Goal: Task Accomplishment & Management: Manage account settings

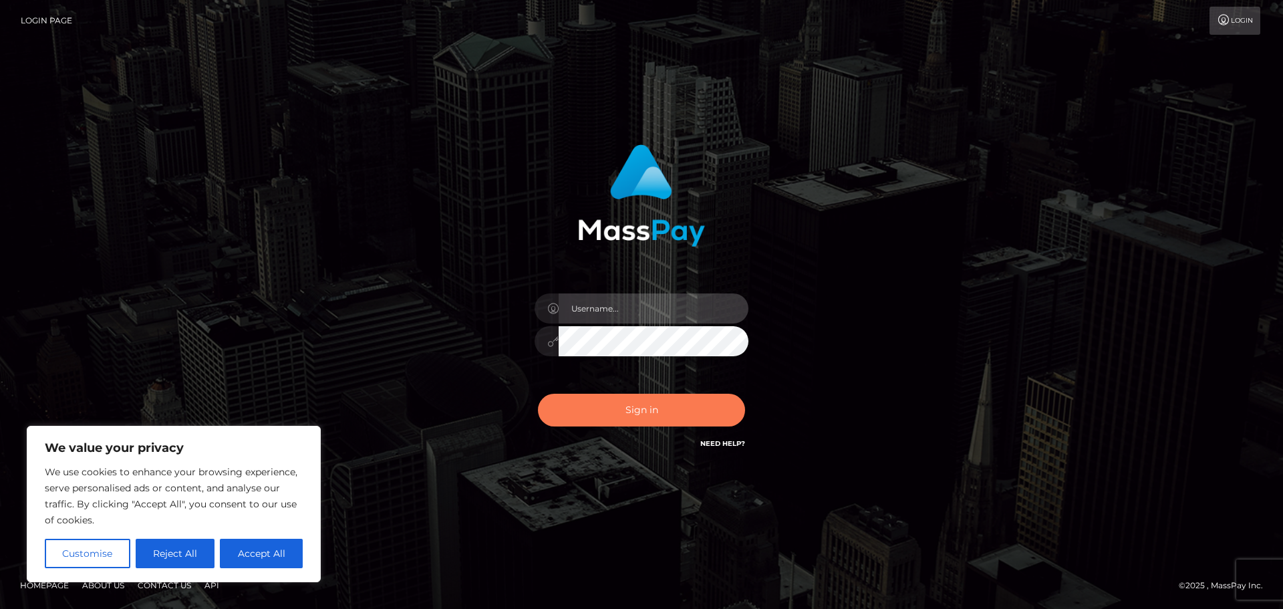
type input "Victor.rollacan"
click at [591, 419] on button "Sign in" at bounding box center [641, 410] width 207 height 33
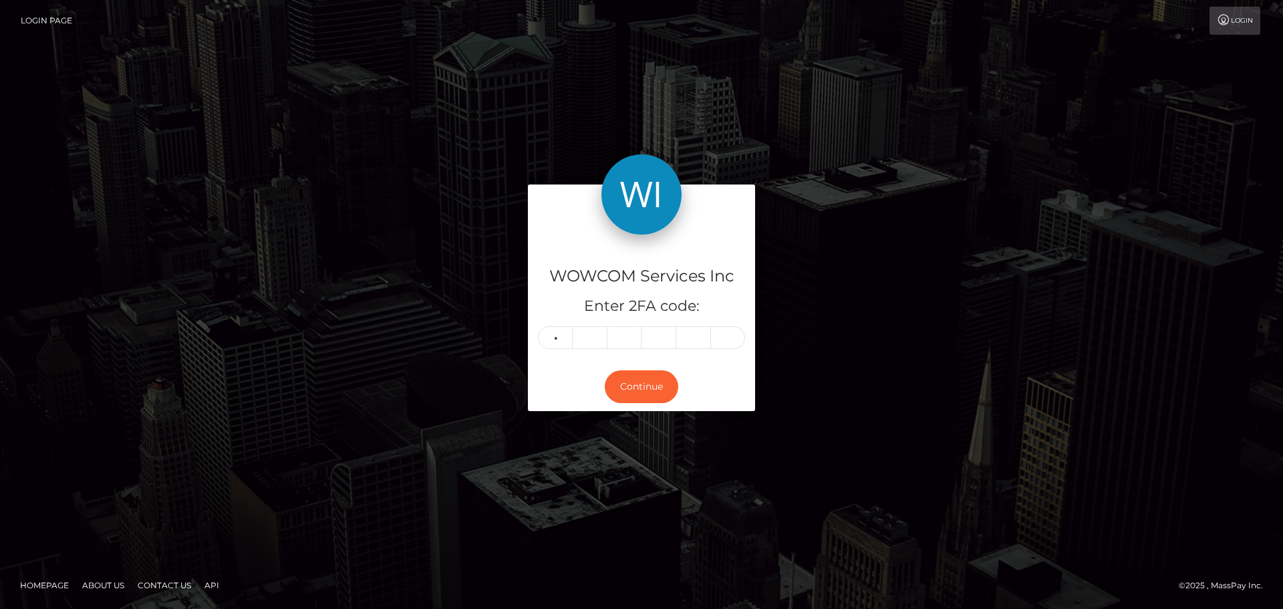
type input "1"
type input "2"
type input "7"
type input "6"
type input "4"
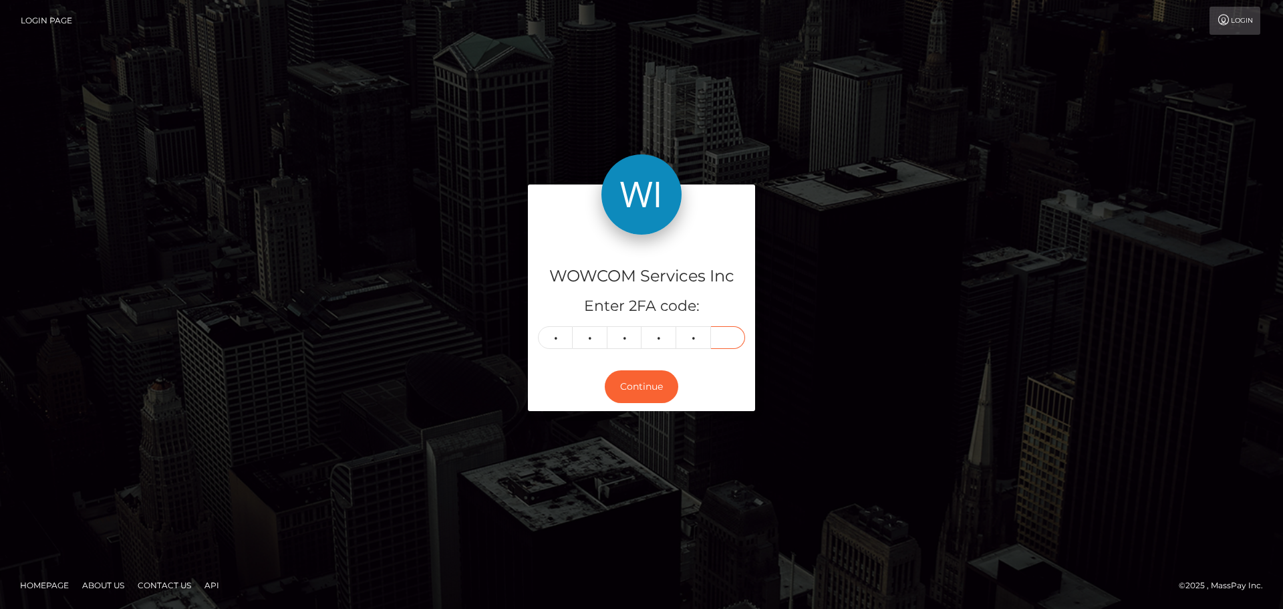
type input "9"
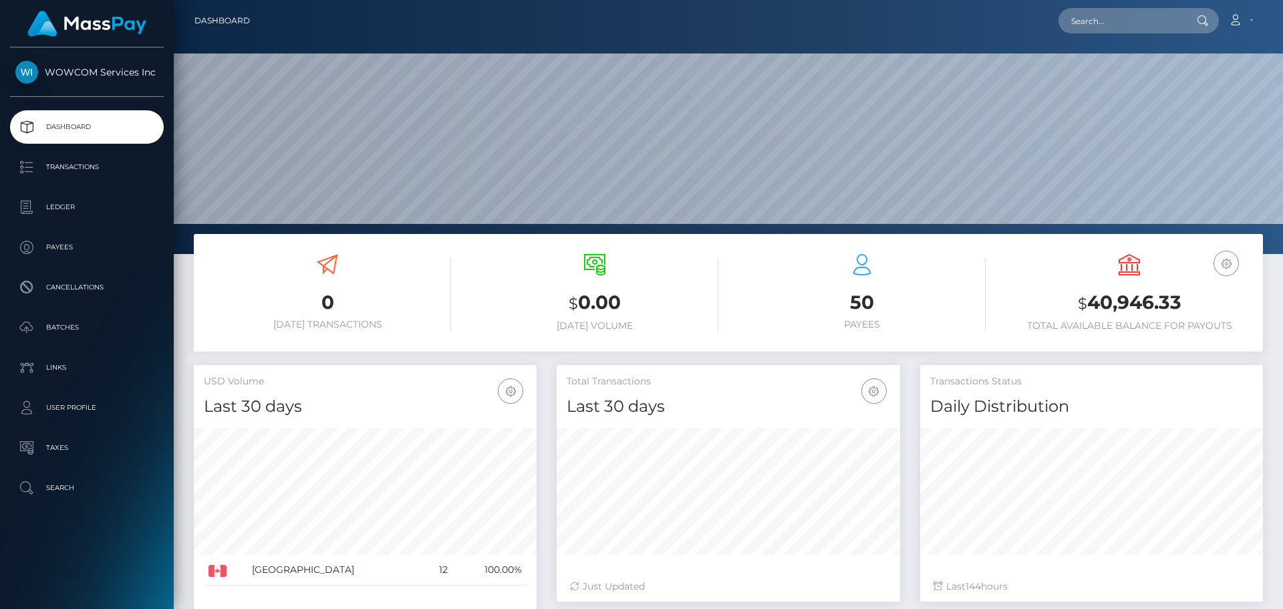
scroll to position [237, 343]
click at [1165, 302] on h3 "$ 40,946.33" at bounding box center [1129, 302] width 247 height 27
copy h3 "40,946.33"
click at [1238, 16] on icon at bounding box center [1235, 20] width 14 height 11
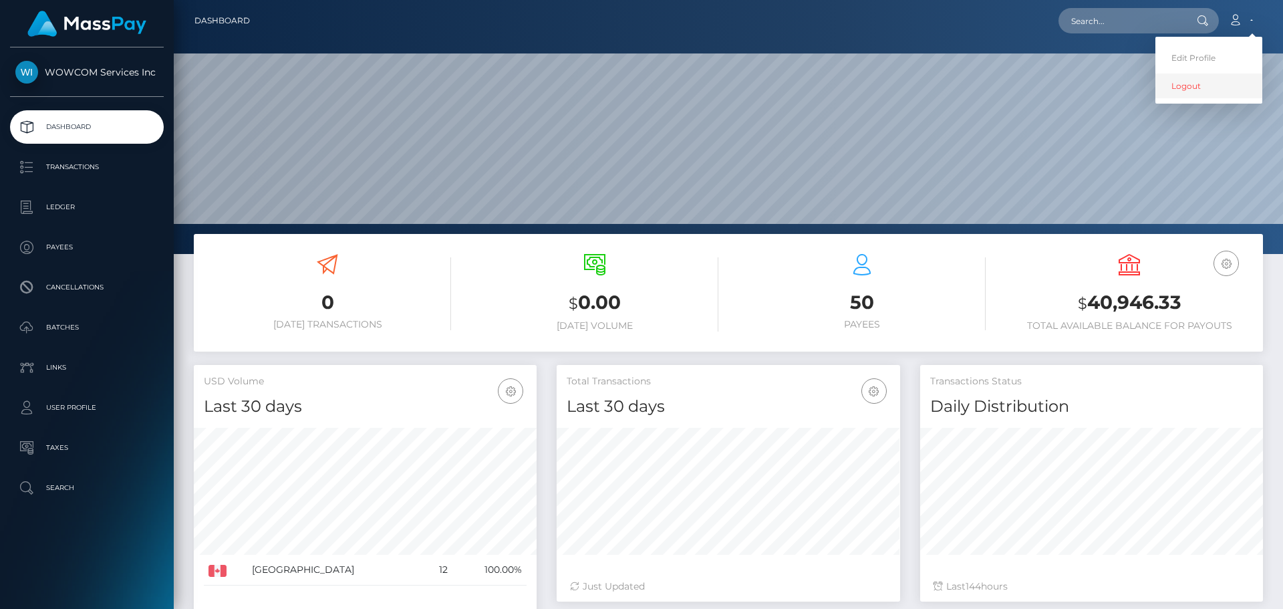
click at [1228, 82] on link "Logout" at bounding box center [1208, 85] width 107 height 25
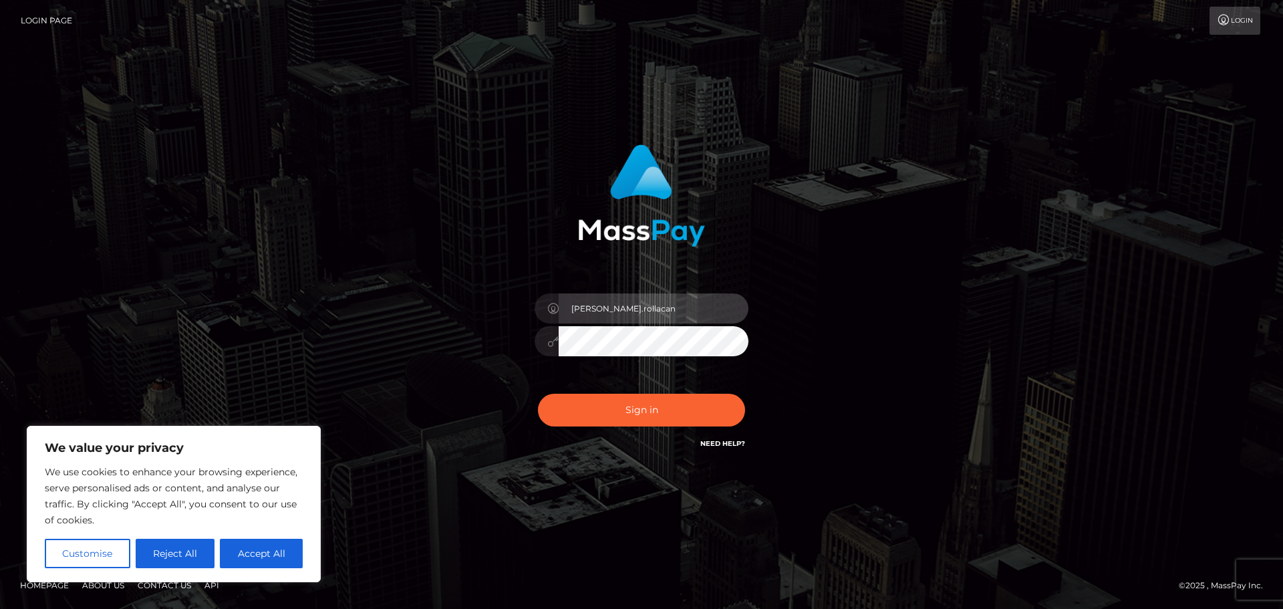
click at [692, 305] on input "Victor.rollacan" at bounding box center [654, 308] width 190 height 30
type input "Victor.wowcan2"
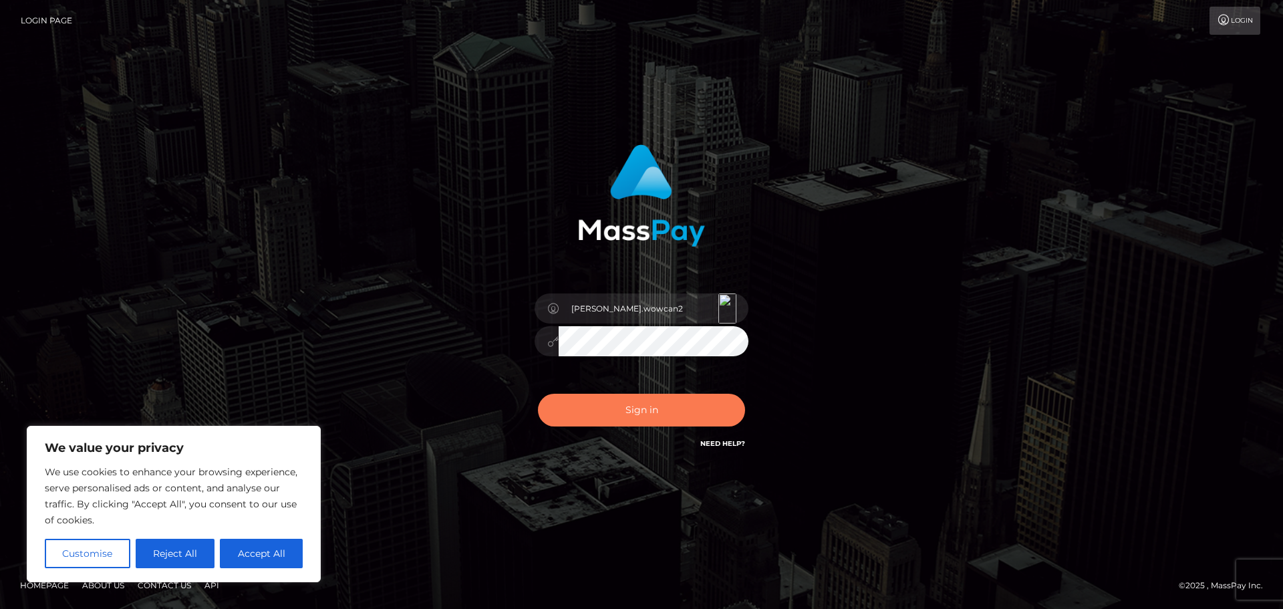
click at [660, 412] on button "Sign in" at bounding box center [641, 410] width 207 height 33
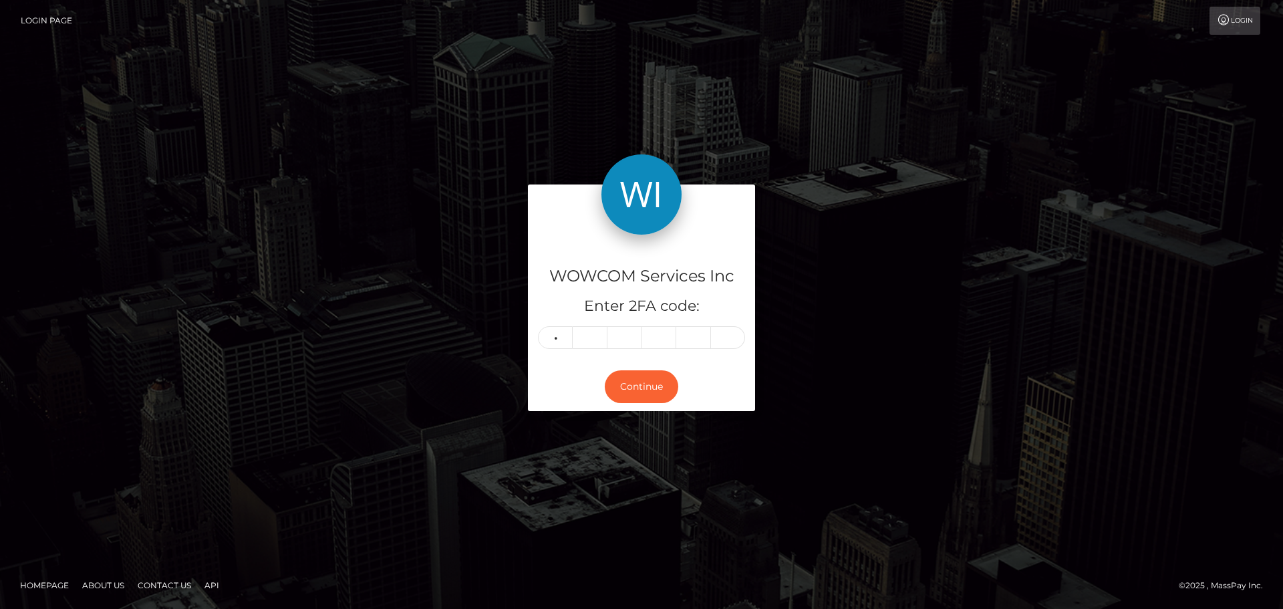
type input "8"
type input "3"
type input "1"
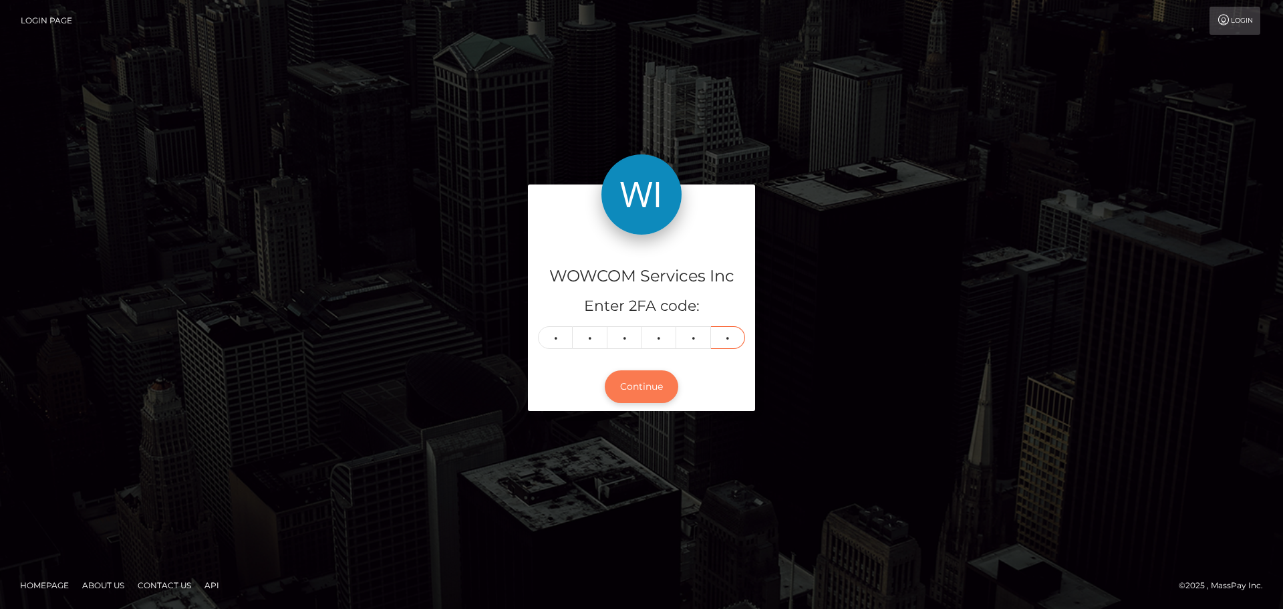
type input "6"
click at [645, 378] on button "Continue" at bounding box center [641, 386] width 73 height 33
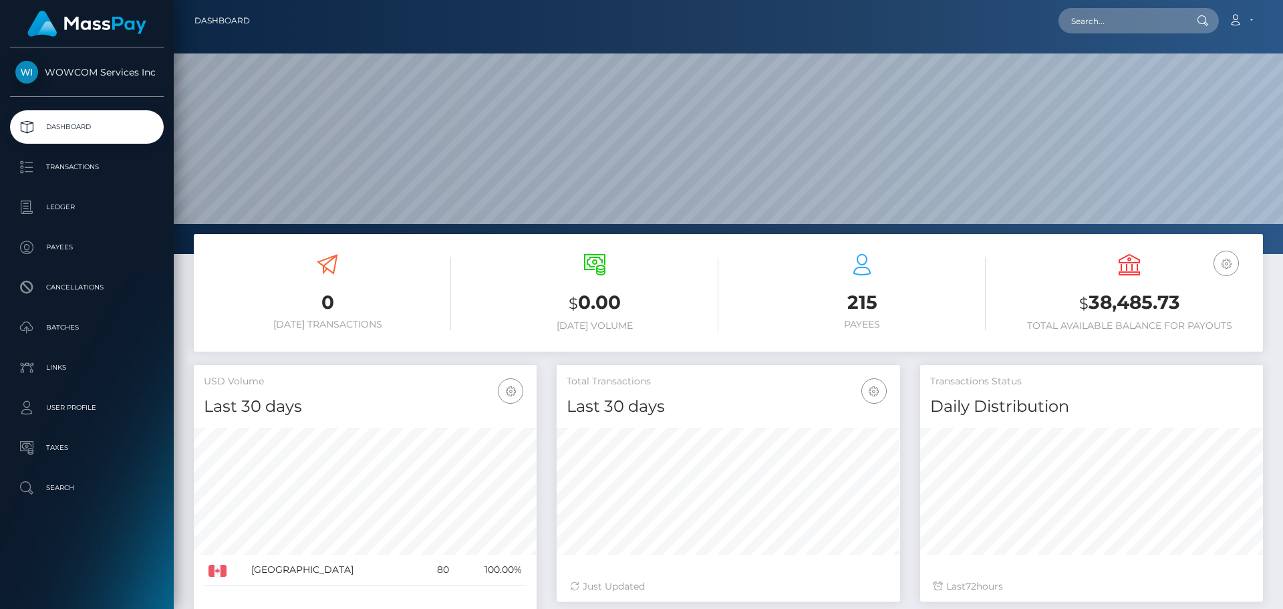
scroll to position [237, 343]
click at [1147, 317] on div "USD Balance $ 38,485.73 Total Available Balance for Payouts" at bounding box center [1129, 293] width 247 height 78
click at [1145, 311] on h3 "$ 38,485.73" at bounding box center [1129, 302] width 247 height 27
copy h3 "38,485.73"
